Goal: Task Accomplishment & Management: Use online tool/utility

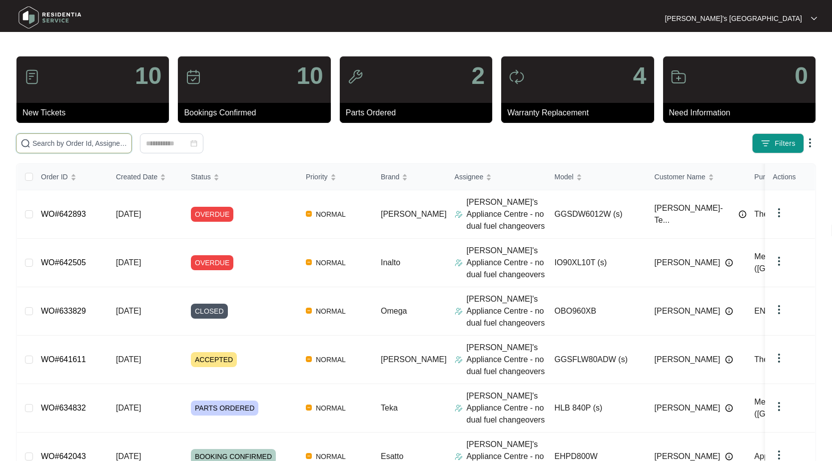
click at [117, 139] on input "text" at bounding box center [79, 143] width 95 height 11
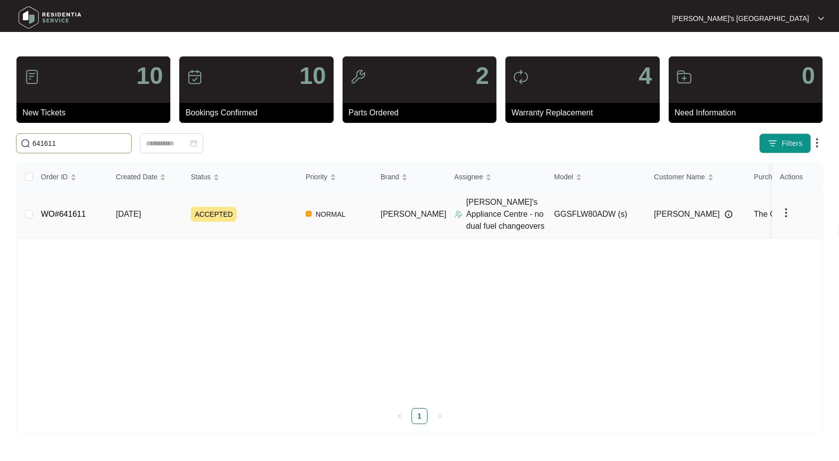
type input "641611"
click at [68, 212] on link "WO#641611" at bounding box center [63, 214] width 45 height 8
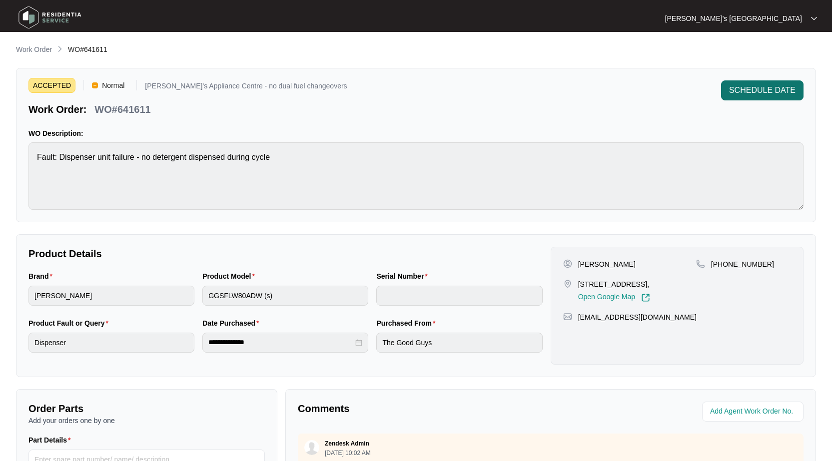
click at [738, 82] on button "SCHEDULE DATE" at bounding box center [762, 90] width 82 height 20
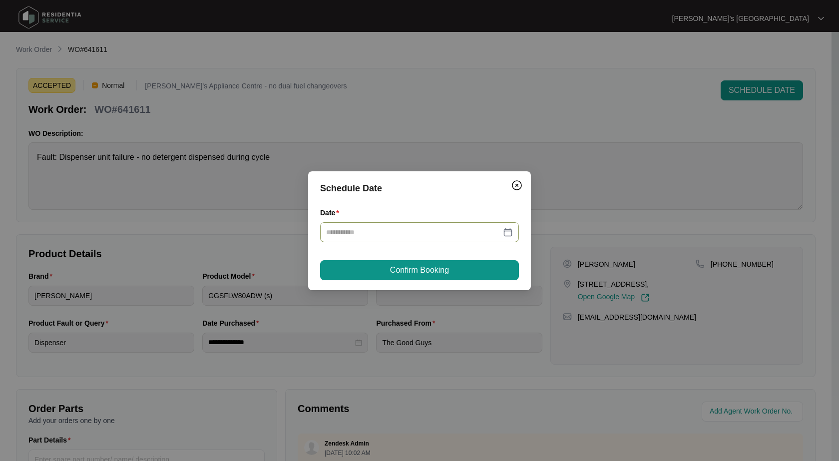
click at [507, 231] on div at bounding box center [419, 232] width 187 height 11
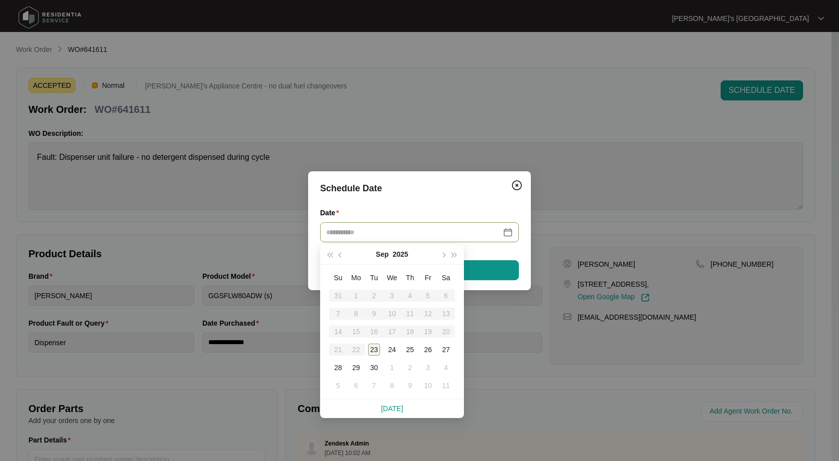
type input "**********"
click at [372, 351] on div "23" at bounding box center [374, 350] width 12 height 12
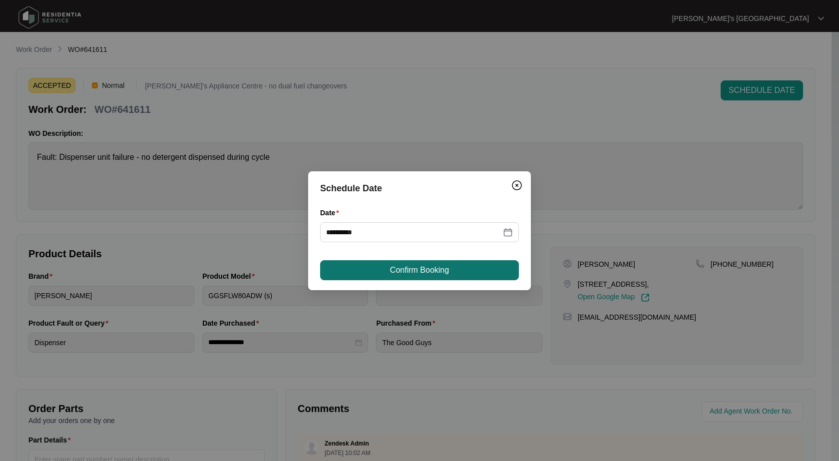
click at [428, 268] on span "Confirm Booking" at bounding box center [419, 270] width 59 height 12
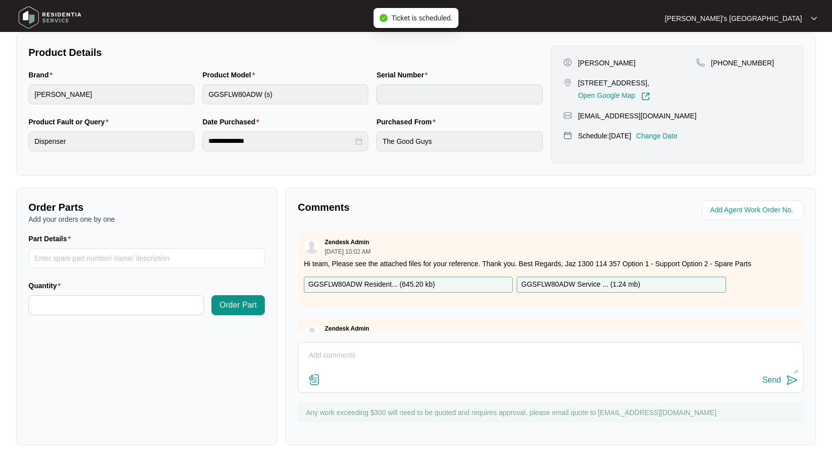
scroll to position [202, 0]
click at [98, 263] on input "Part Details" at bounding box center [146, 258] width 236 height 20
paste input "SP13852"
type input "SP13852 pcb"
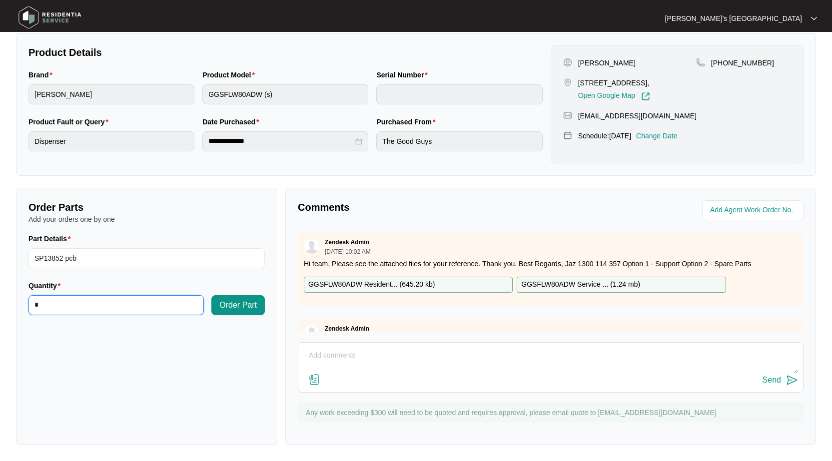
type input "*"
click at [237, 294] on div "Order Part" at bounding box center [238, 297] width 53 height 35
click at [275, 308] on div "Order Parts Add your orders one by one Part Details SP13852 pcb Quantity * Orde…" at bounding box center [146, 316] width 261 height 257
click at [243, 308] on span "Order Part" at bounding box center [237, 305] width 37 height 12
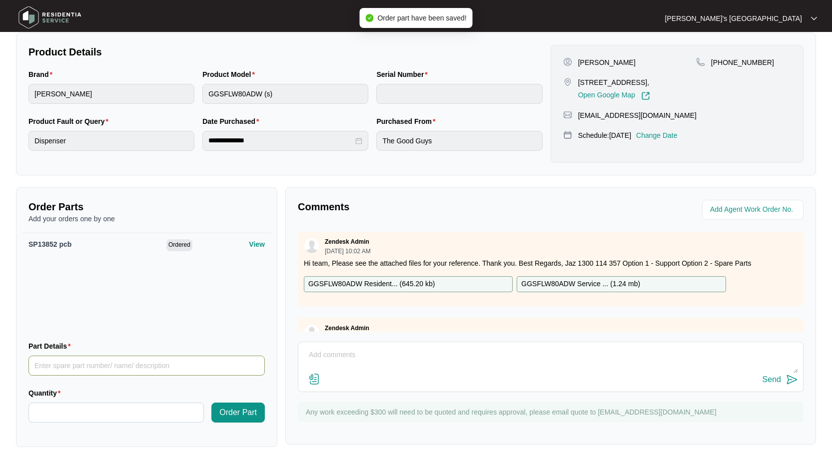
click at [75, 374] on input "Part Details" at bounding box center [146, 366] width 236 height 20
paste input "SP13787"
type input "SP13787 pump"
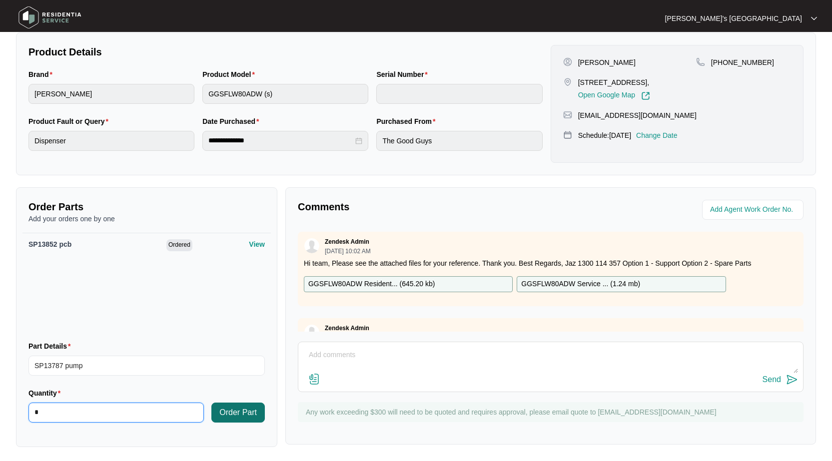
type input "*"
click at [236, 408] on span "Order Part" at bounding box center [237, 413] width 37 height 12
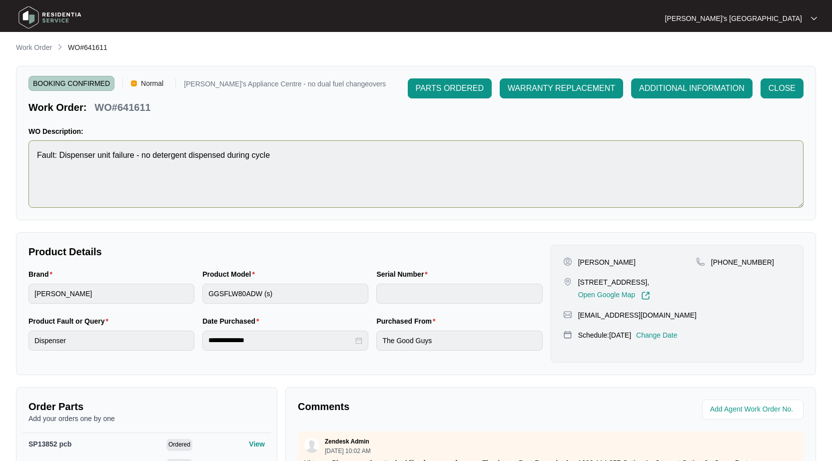
scroll to position [0, 0]
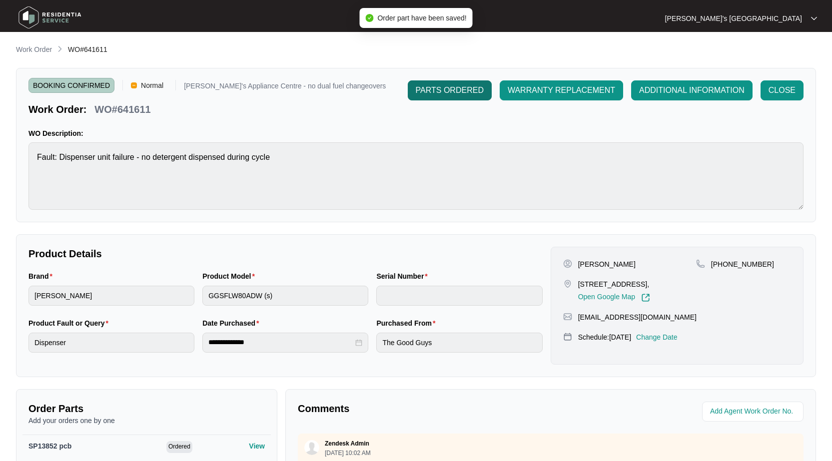
click at [460, 90] on span "PARTS ORDERED" at bounding box center [450, 90] width 68 height 12
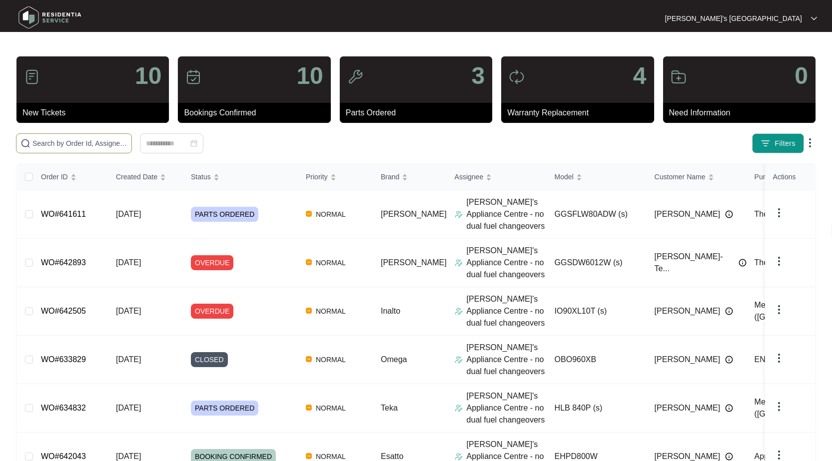
click at [46, 146] on input "text" at bounding box center [79, 143] width 95 height 11
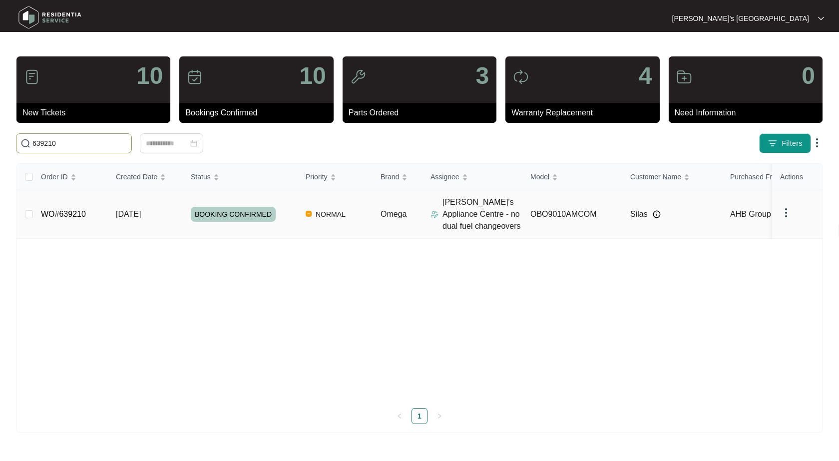
type input "639210"
click at [73, 211] on link "WO#639210" at bounding box center [63, 214] width 45 height 8
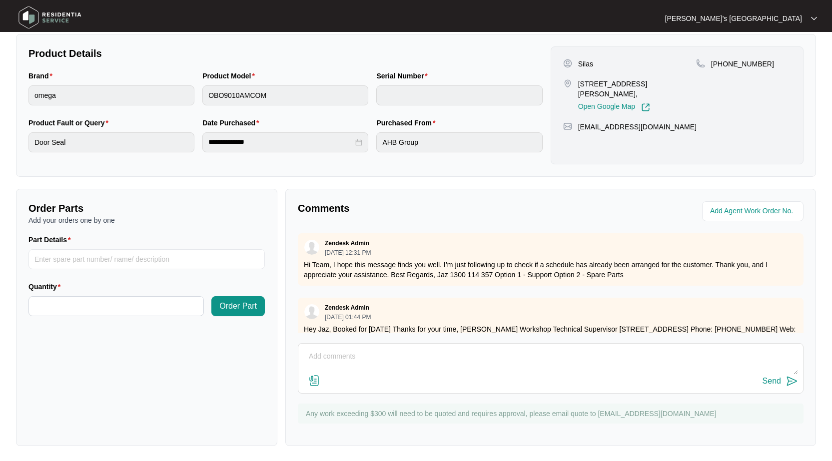
scroll to position [202, 0]
click at [109, 255] on input "Part Details" at bounding box center [146, 258] width 236 height 20
paste input "SP20544"
type input "SP20544 cooling fan"
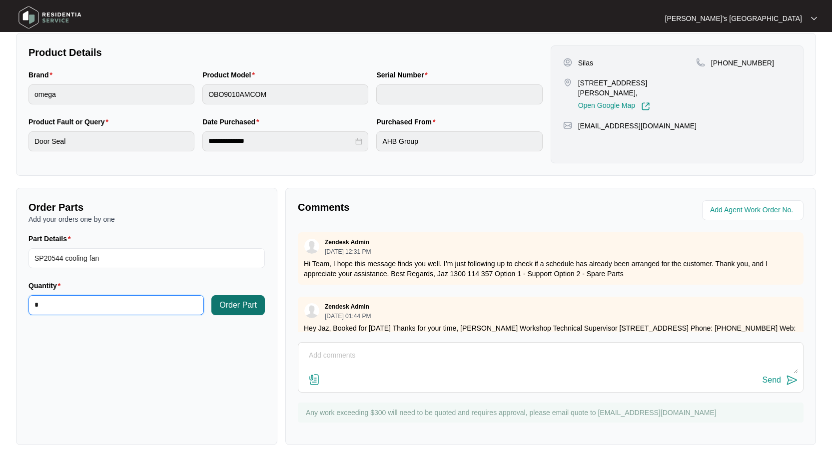
type input "*"
click at [241, 306] on span "Order Part" at bounding box center [237, 305] width 37 height 12
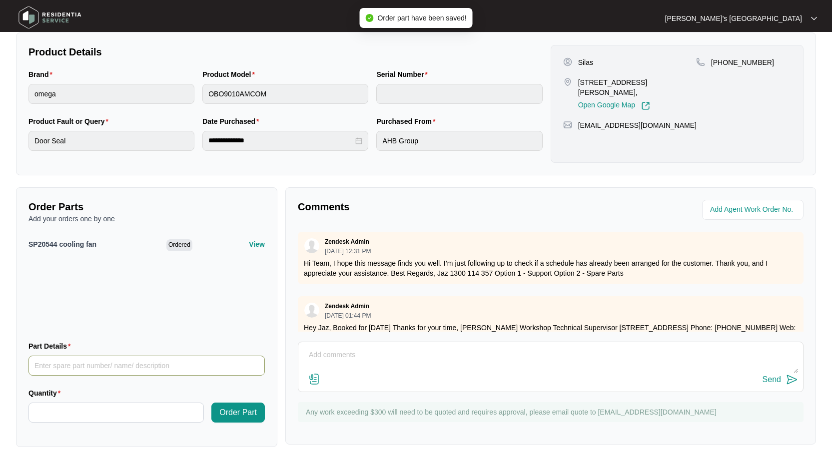
click at [96, 357] on input "Part Details" at bounding box center [146, 366] width 236 height 20
paste input "SP20535"
type input "SP20535 door seal"
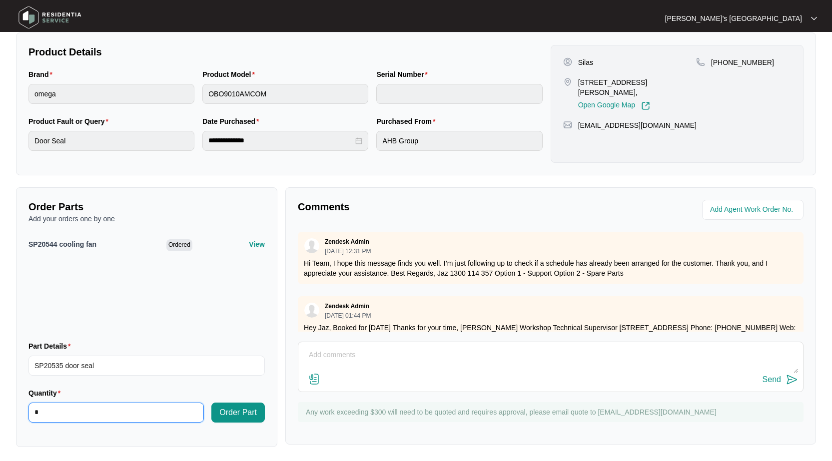
type input "*"
click at [237, 409] on span "Order Part" at bounding box center [237, 413] width 37 height 12
